Goal: Task Accomplishment & Management: Complete application form

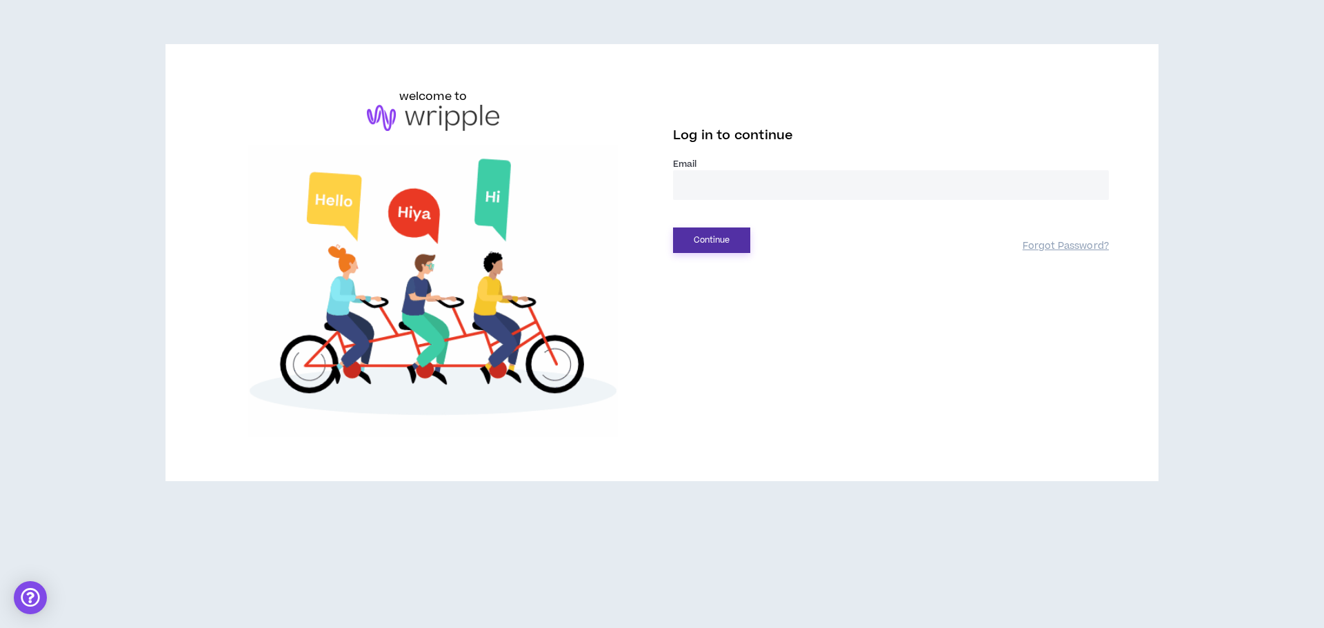
type input "**********"
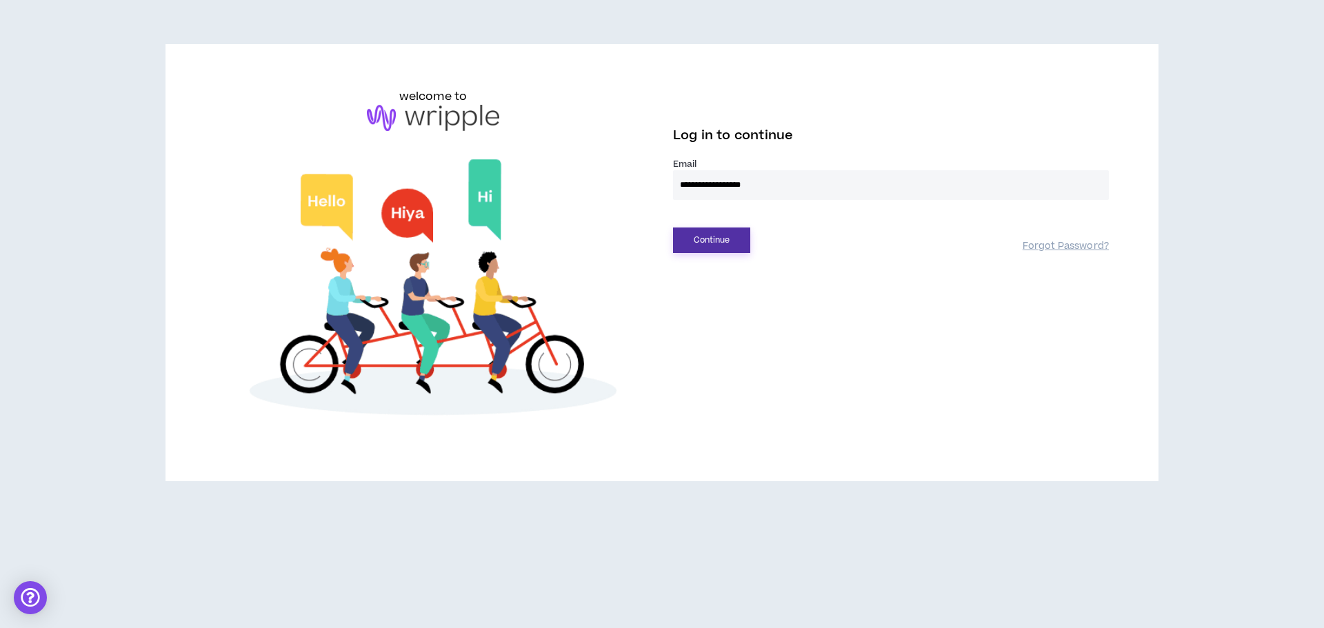
click at [739, 241] on button "Continue" at bounding box center [711, 241] width 77 height 26
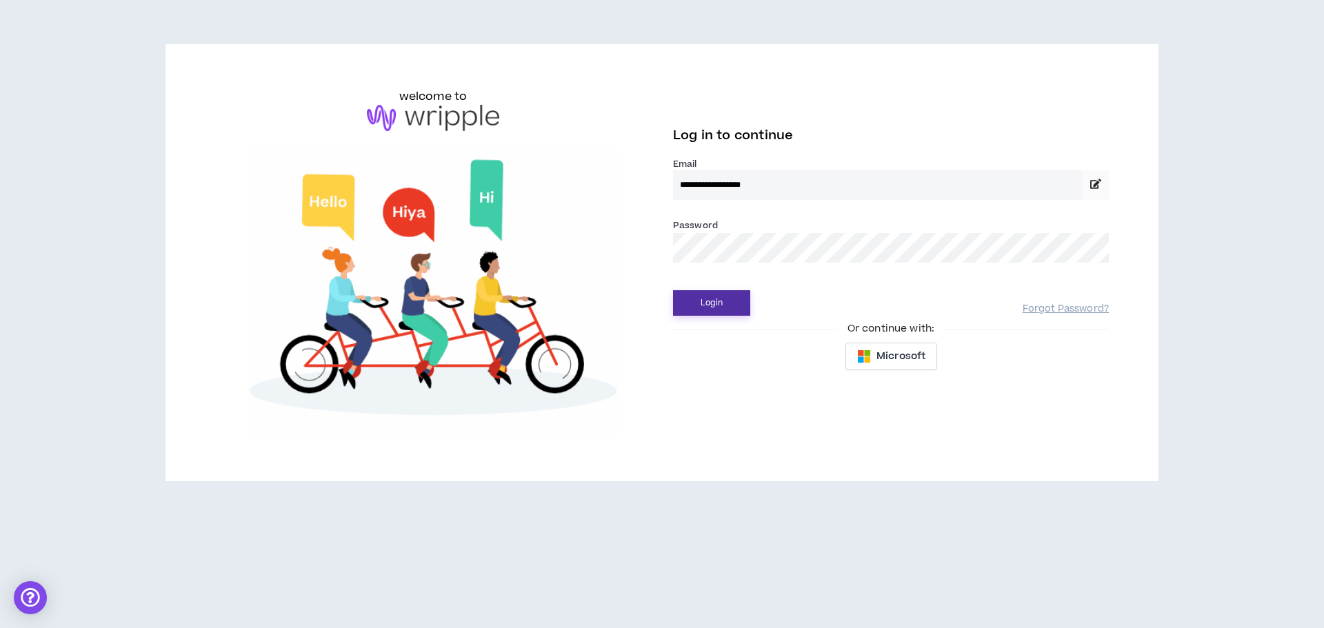
click at [713, 304] on button "Login" at bounding box center [711, 303] width 77 height 26
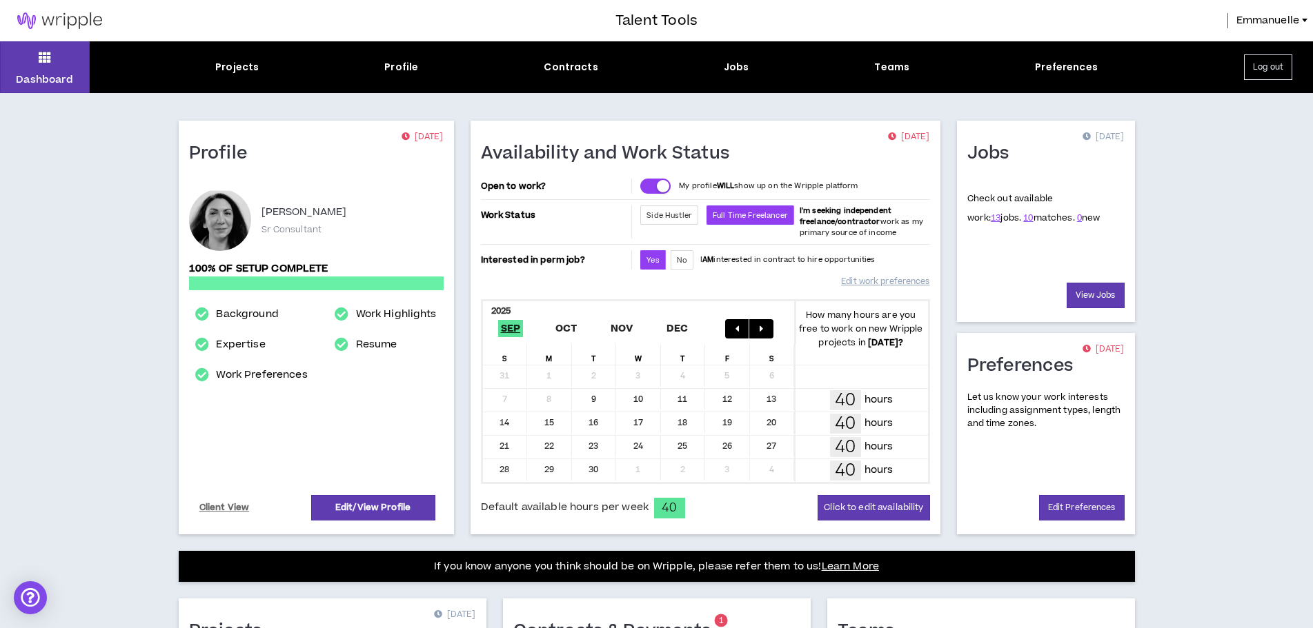
click at [738, 66] on div "Jobs" at bounding box center [737, 67] width 26 height 14
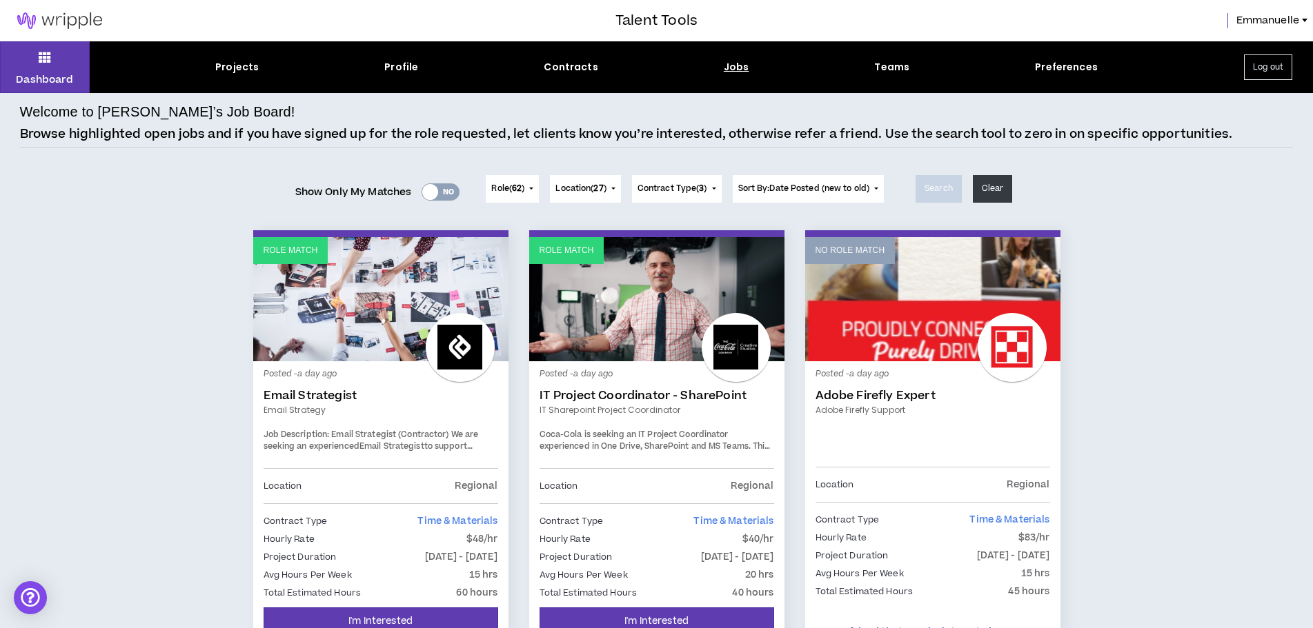
click at [641, 427] on div "Posted - a day ago IT Project Coordinator - SharePoint IT Sharepoint Project Co…" at bounding box center [656, 420] width 235 height 97
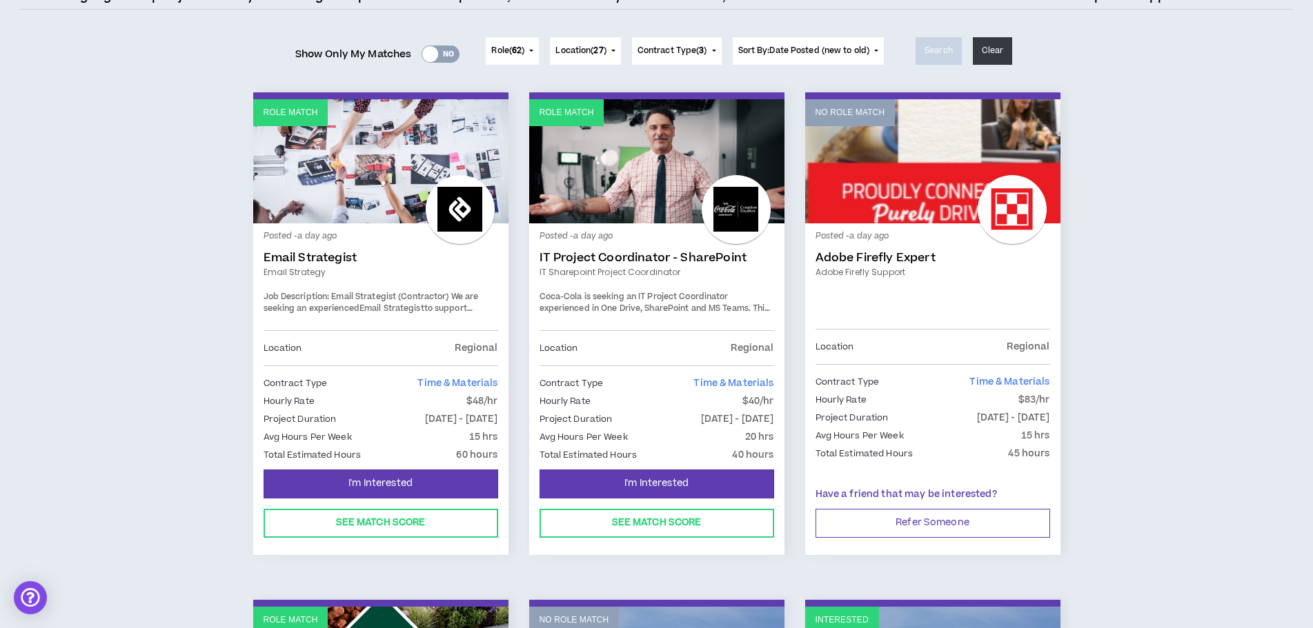
click at [656, 303] on span "Coca-Cola is seeking an IT Project Coordinator experienced in One Drive, ShareP…" at bounding box center [654, 321] width 231 height 60
click at [650, 258] on link "IT Project Coordinator - SharePoint" at bounding box center [656, 258] width 235 height 14
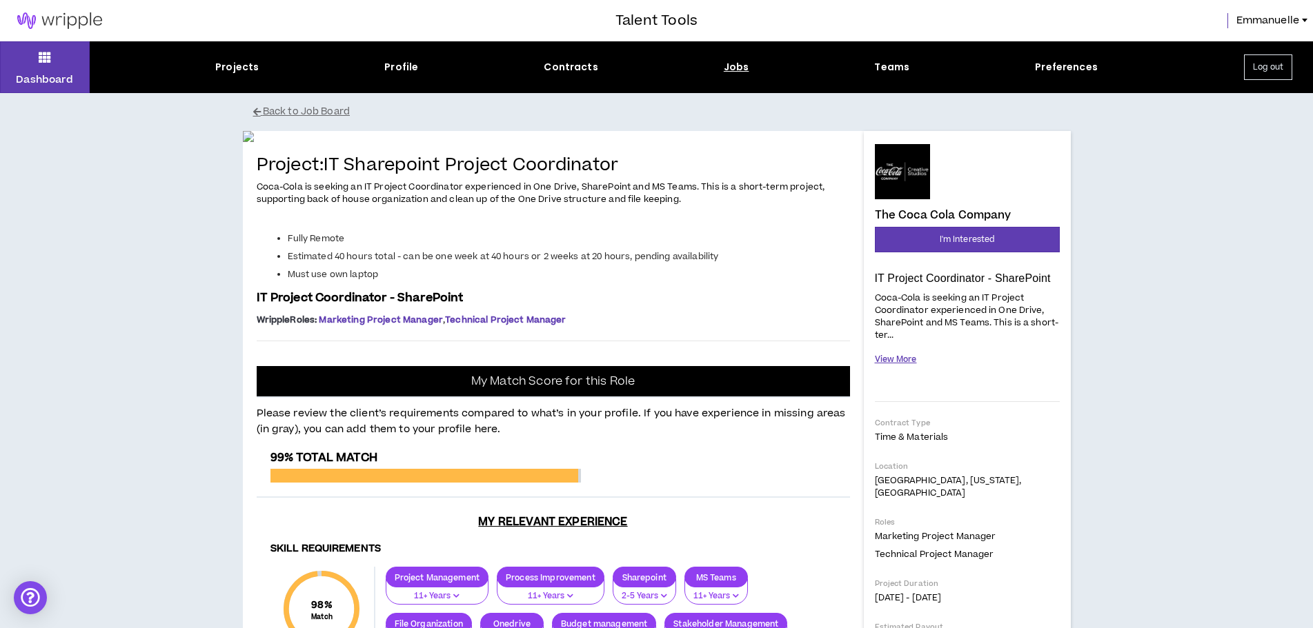
click at [897, 355] on button "View More" at bounding box center [896, 360] width 42 height 24
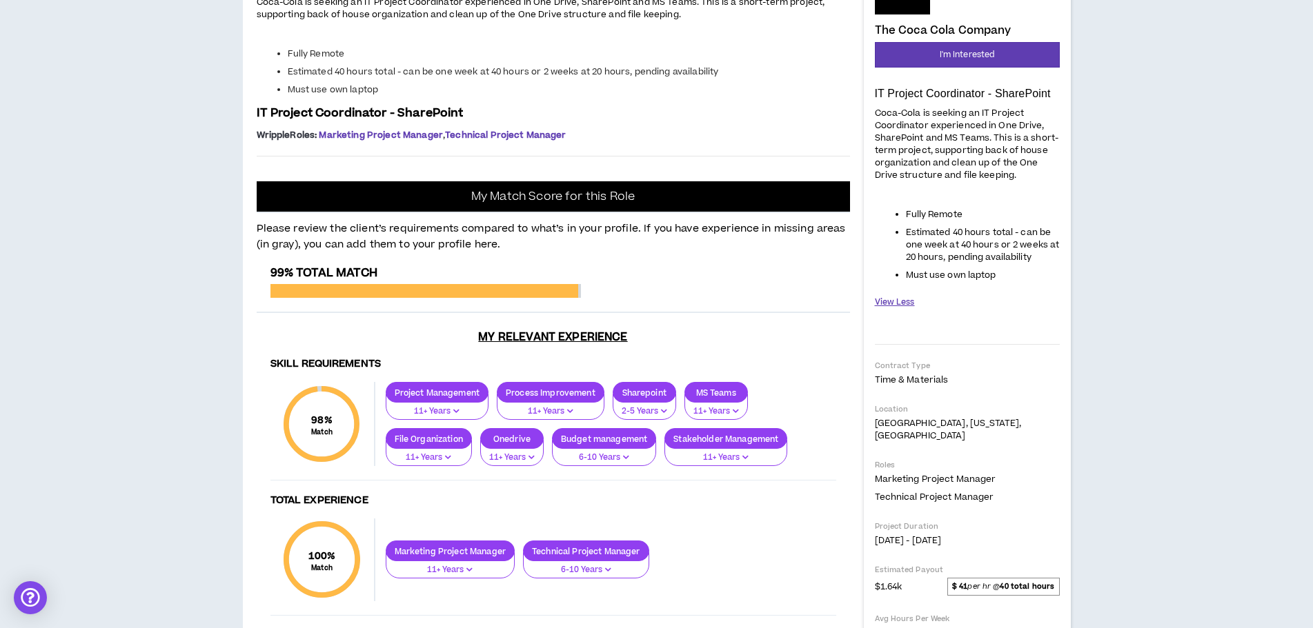
scroll to position [178, 0]
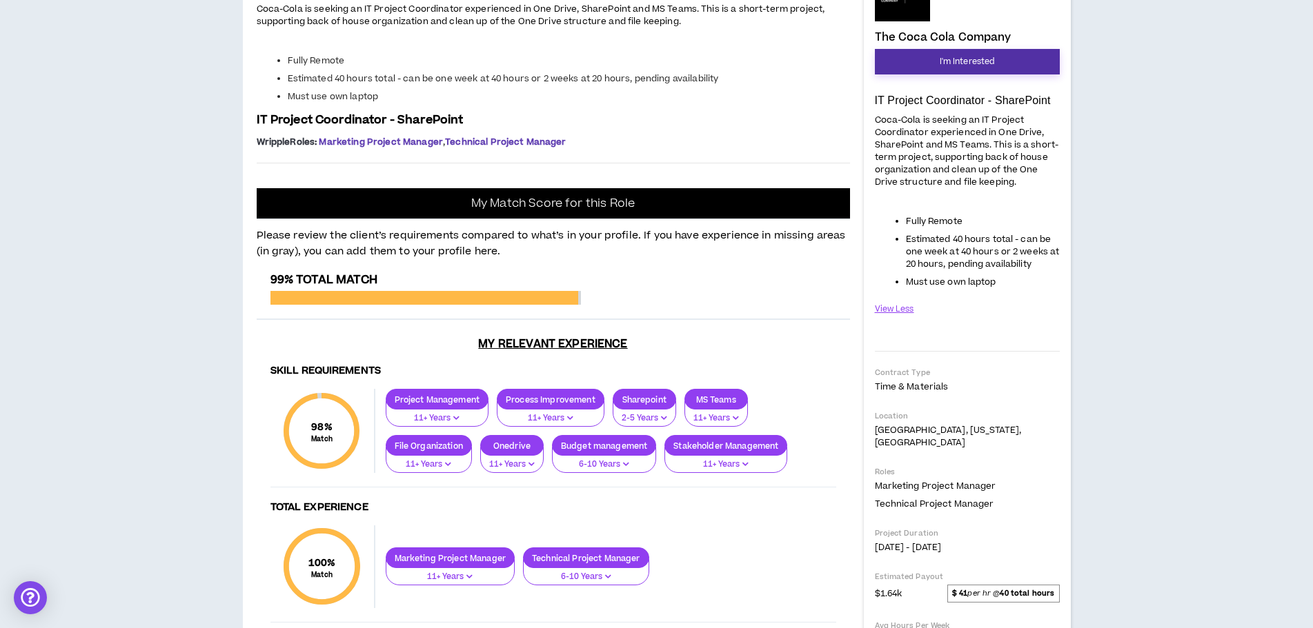
click at [947, 59] on span "I'm Interested" at bounding box center [966, 61] width 55 height 13
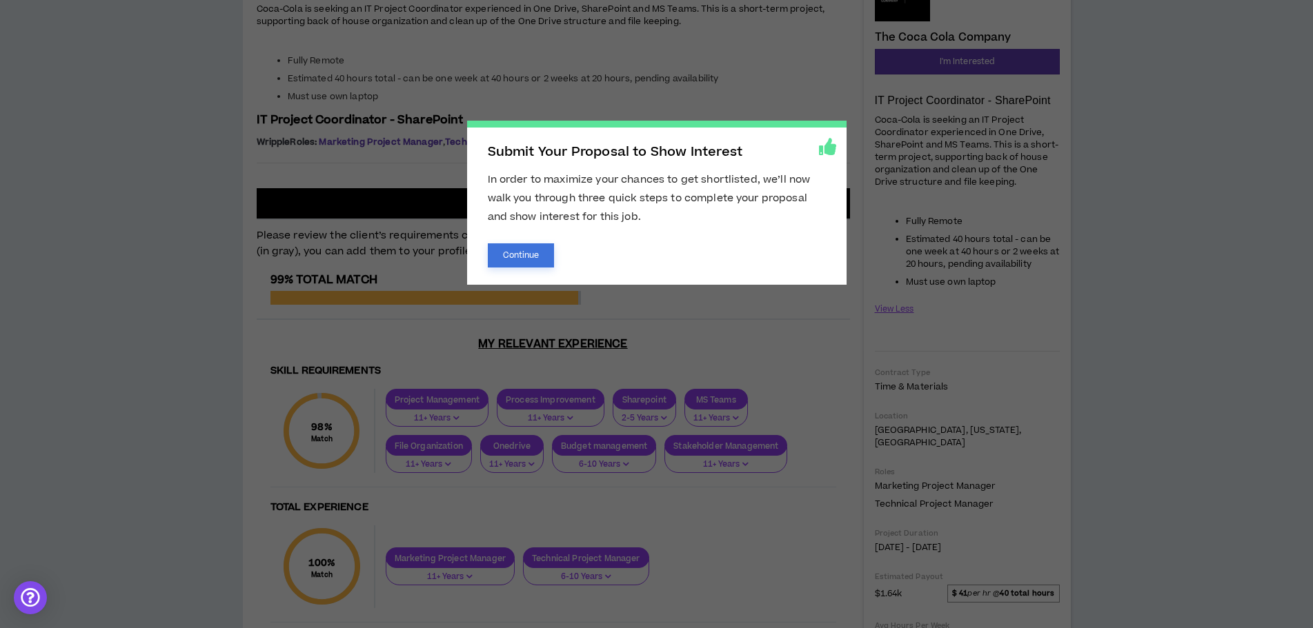
click at [523, 243] on button "Continue" at bounding box center [521, 255] width 67 height 24
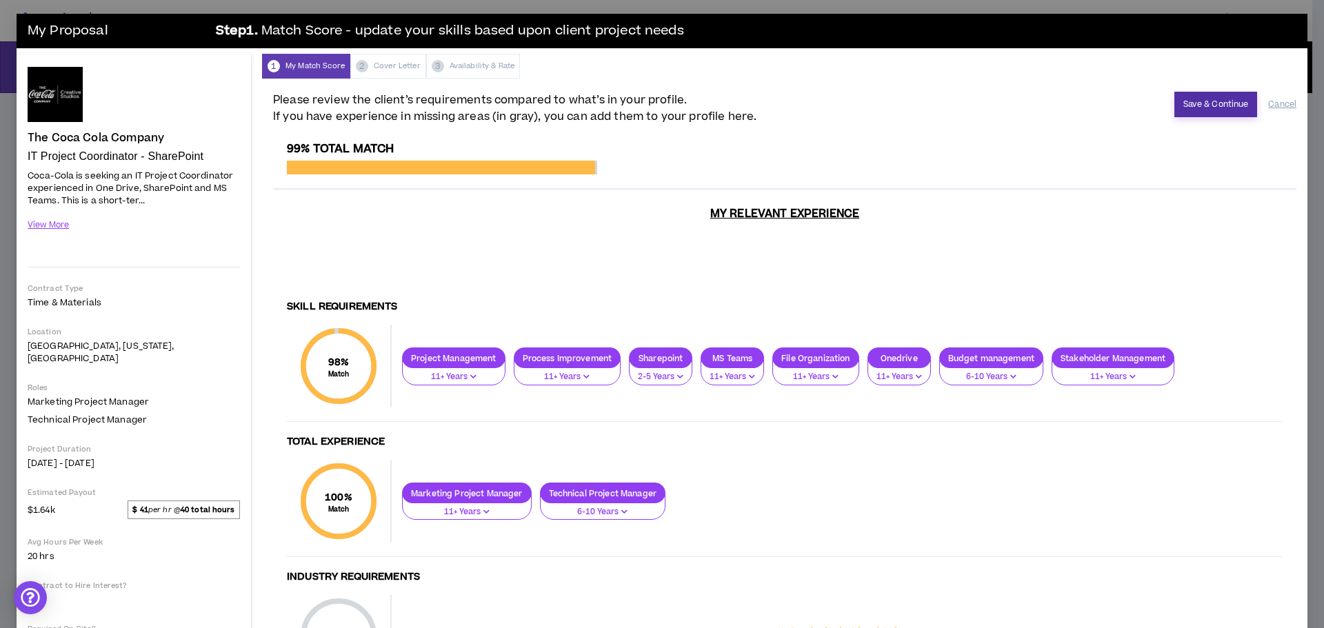
click at [1209, 108] on button "Save & Continue" at bounding box center [1216, 105] width 83 height 26
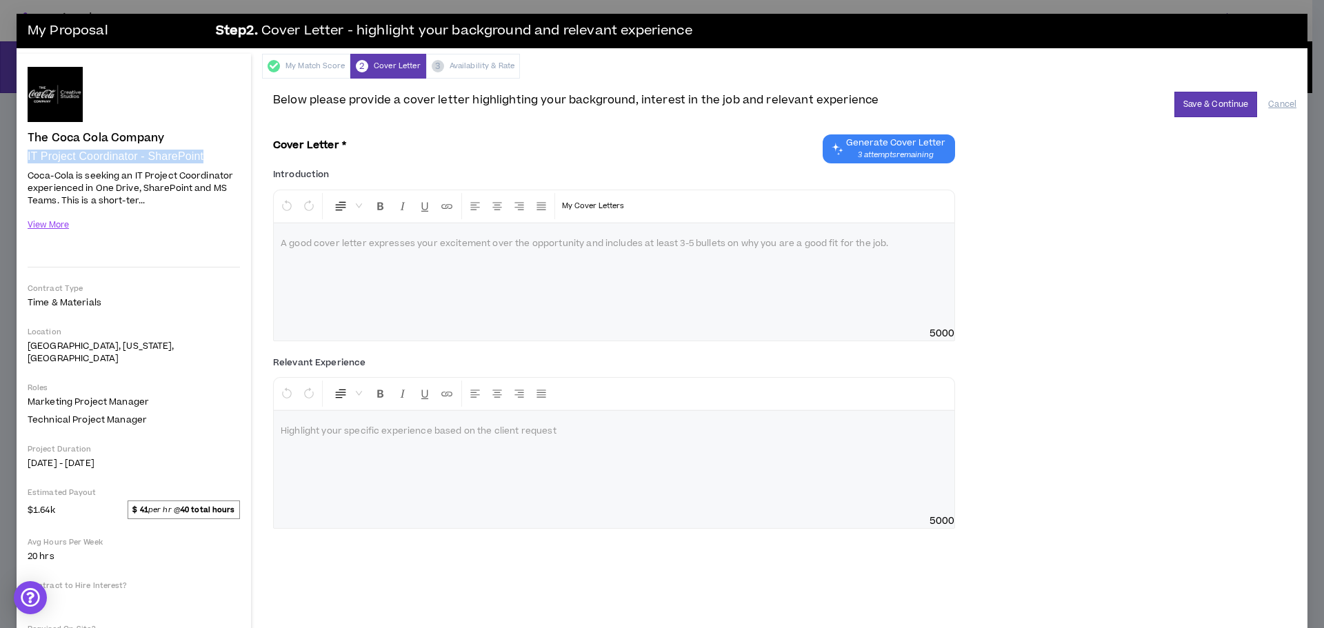
click at [241, 157] on div "The Coca Cola Company IT Project Coordinator - SharePoint Hide Details Coca-Col…" at bounding box center [134, 386] width 235 height 665
click at [46, 224] on button "View More" at bounding box center [49, 225] width 42 height 24
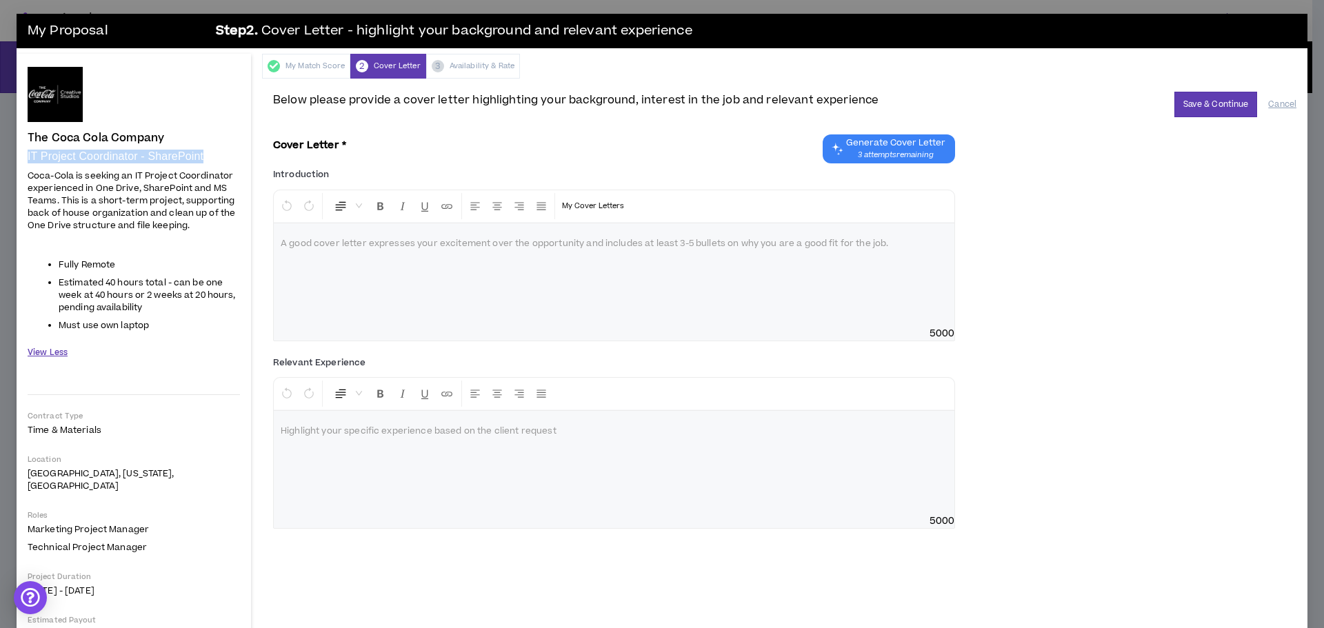
click at [52, 227] on span "Coca-Cola is seeking an IT Project Coordinator experienced in One Drive, ShareP…" at bounding box center [132, 201] width 208 height 62
click at [153, 207] on div "The Coca Cola Company IT Project Coordinator - SharePoint Hide Details Coca-Col…" at bounding box center [134, 450] width 235 height 792
click at [166, 324] on li "Must use own laptop" at bounding box center [149, 325] width 181 height 12
drag, startPoint x: 212, startPoint y: 226, endPoint x: 23, endPoint y: 157, distance: 201.2
click at [23, 148] on div "The Coca Cola Company IT Project Coordinator - SharePoint Hide Details Coca-Col…" at bounding box center [134, 450] width 235 height 792
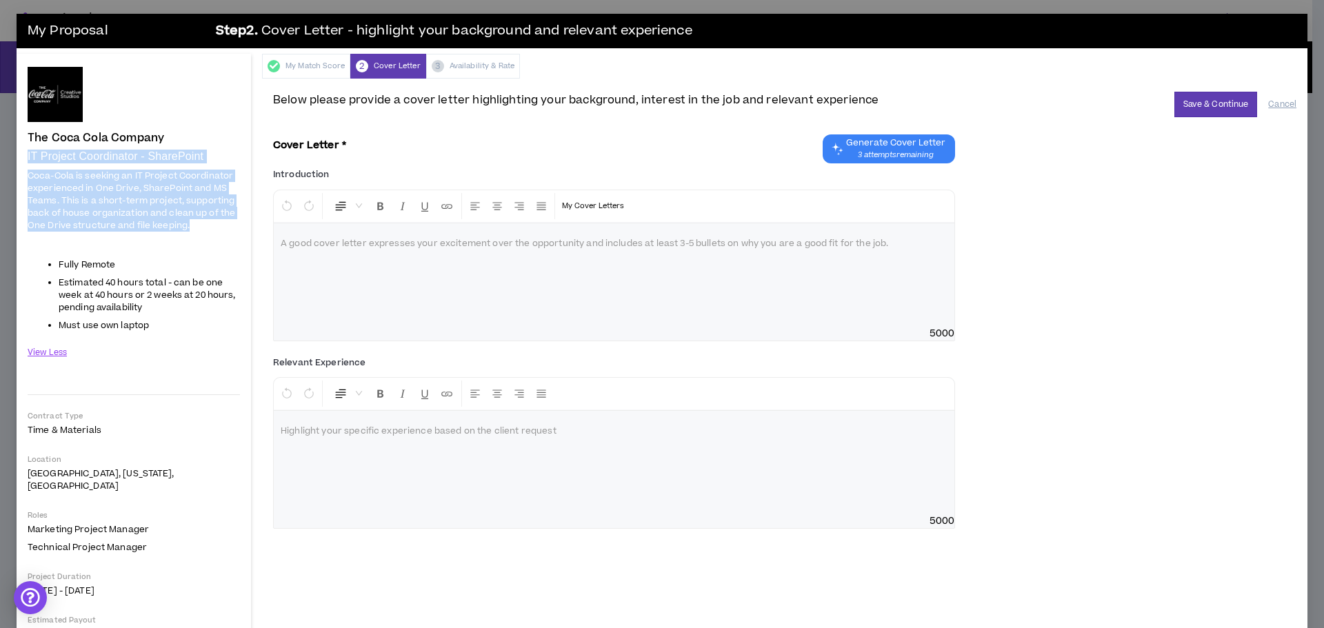
copy div "IT Project Coordinator - SharePoint Coca-Cola is seeking an IT Project Coordina…"
click at [333, 243] on p at bounding box center [614, 244] width 667 height 14
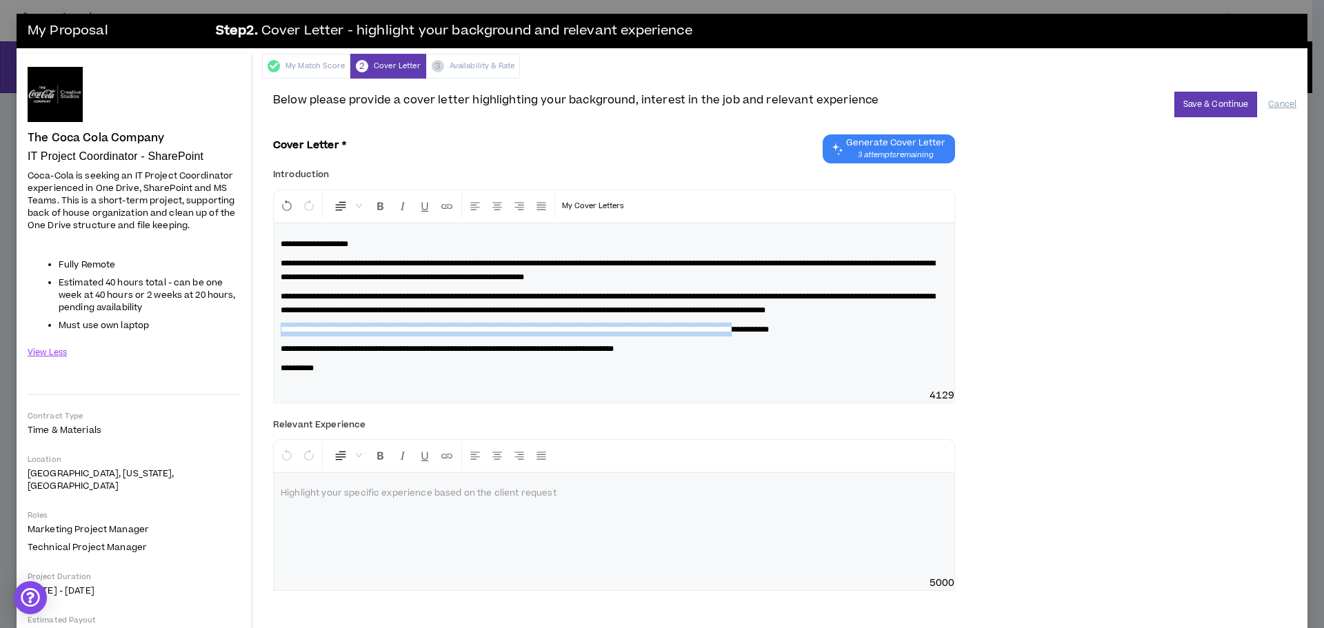
click at [842, 345] on div "**********" at bounding box center [614, 306] width 681 height 166
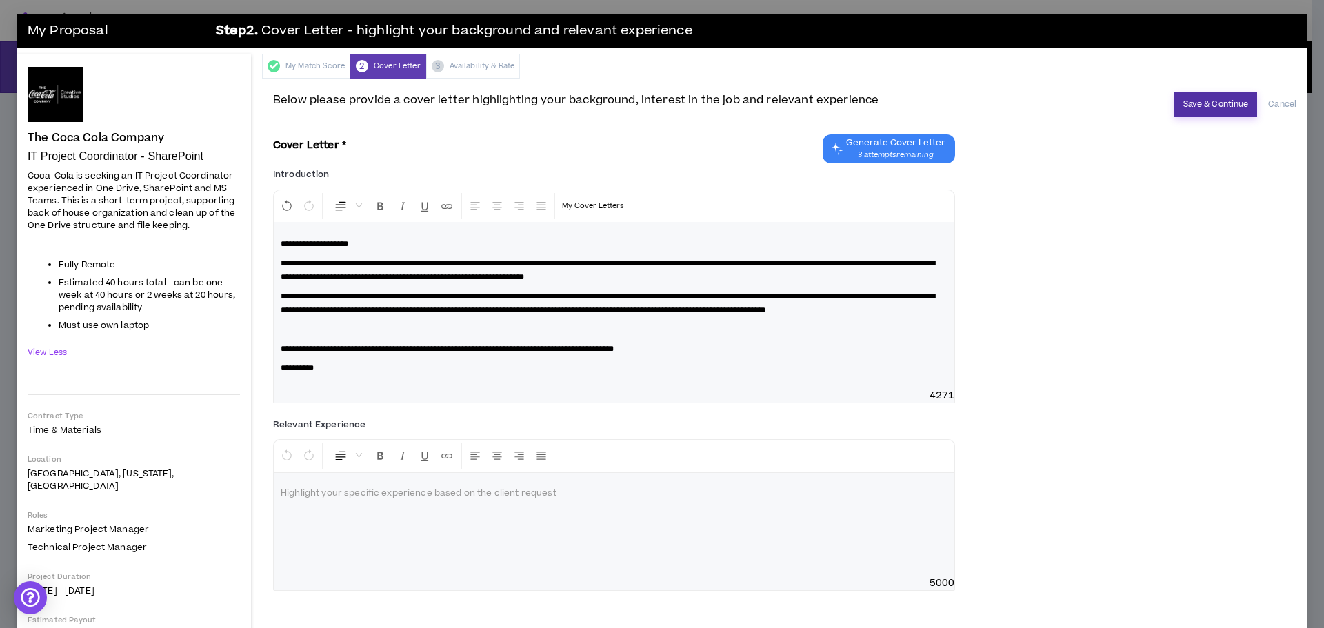
click at [1204, 108] on button "Save & Continue" at bounding box center [1216, 105] width 83 height 26
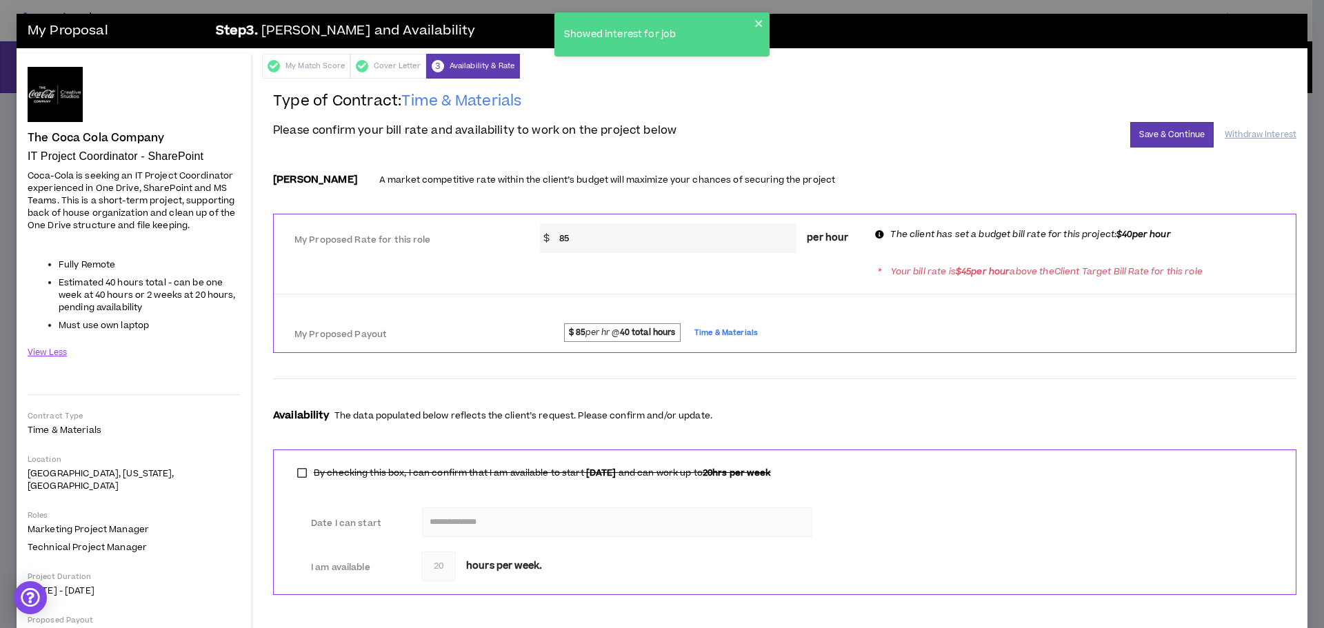
drag, startPoint x: 581, startPoint y: 242, endPoint x: 555, endPoint y: 242, distance: 25.5
click at [555, 242] on input "85" at bounding box center [675, 238] width 245 height 30
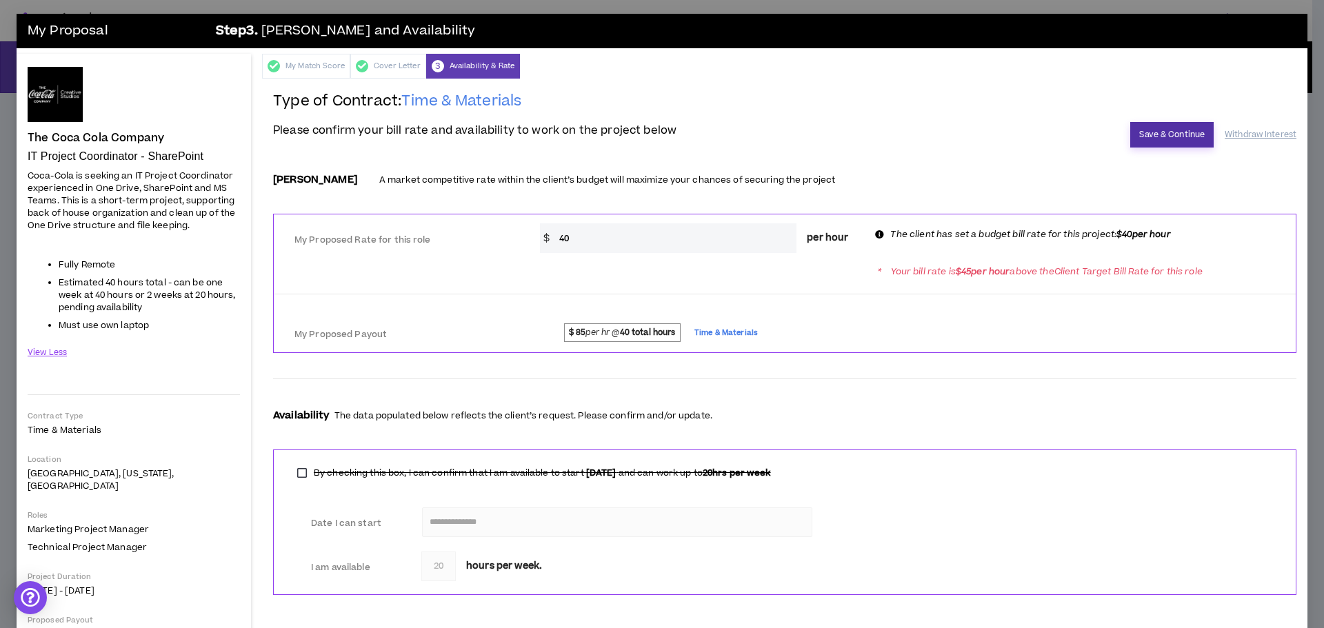
type input "40"
click at [1133, 137] on button "Save & Continue" at bounding box center [1172, 135] width 83 height 26
